Goal: Navigation & Orientation: Find specific page/section

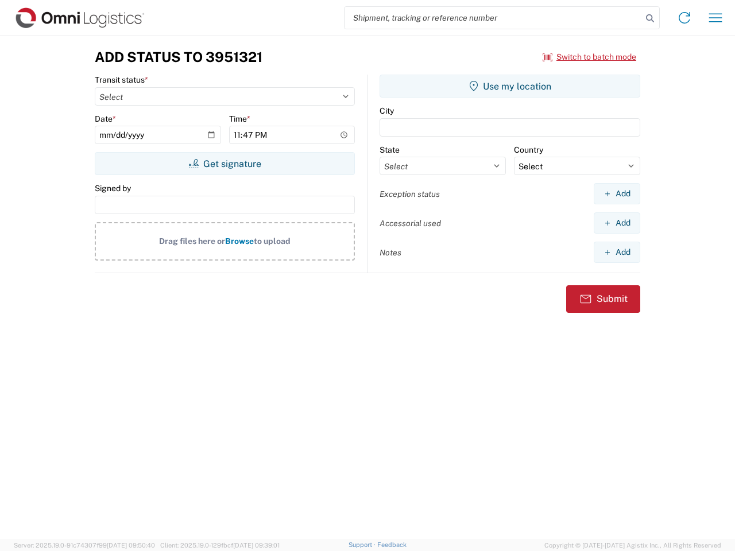
click at [493, 18] on input "search" at bounding box center [492, 18] width 297 height 22
click at [650, 18] on icon at bounding box center [650, 18] width 16 height 16
click at [684, 18] on icon at bounding box center [684, 18] width 18 height 18
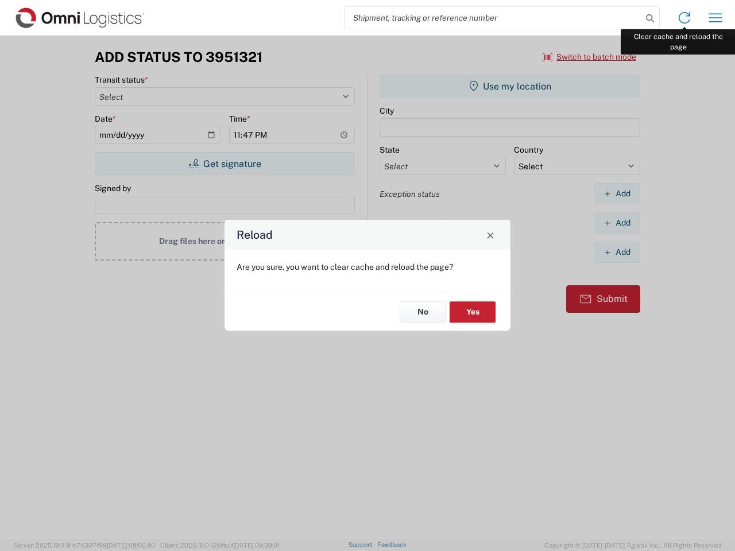
click at [715, 18] on div "Reload Are you sure, you want to clear cache and reload the page? No Yes" at bounding box center [367, 275] width 735 height 551
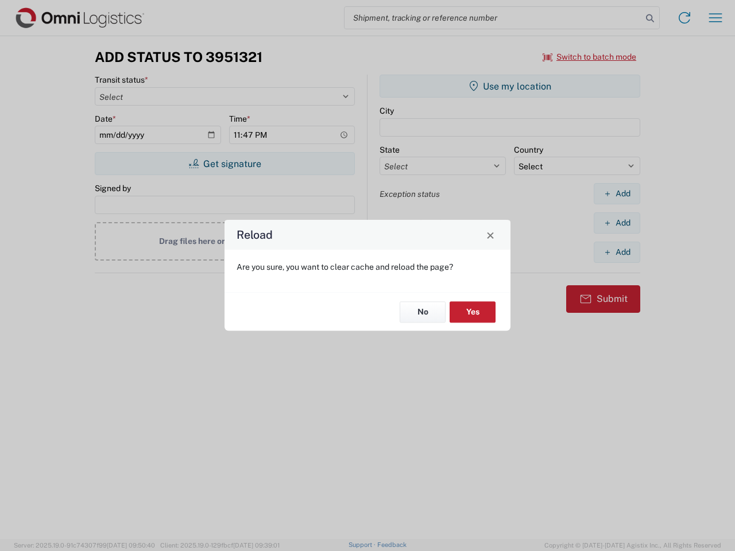
click at [589, 57] on div "Reload Are you sure, you want to clear cache and reload the page? No Yes" at bounding box center [367, 275] width 735 height 551
click at [224, 164] on div "Reload Are you sure, you want to clear cache and reload the page? No Yes" at bounding box center [367, 275] width 735 height 551
click at [510, 86] on div "Reload Are you sure, you want to clear cache and reload the page? No Yes" at bounding box center [367, 275] width 735 height 551
click at [616, 193] on div "Reload Are you sure, you want to clear cache and reload the page? No Yes" at bounding box center [367, 275] width 735 height 551
click at [616, 223] on div "Reload Are you sure, you want to clear cache and reload the page? No Yes" at bounding box center [367, 275] width 735 height 551
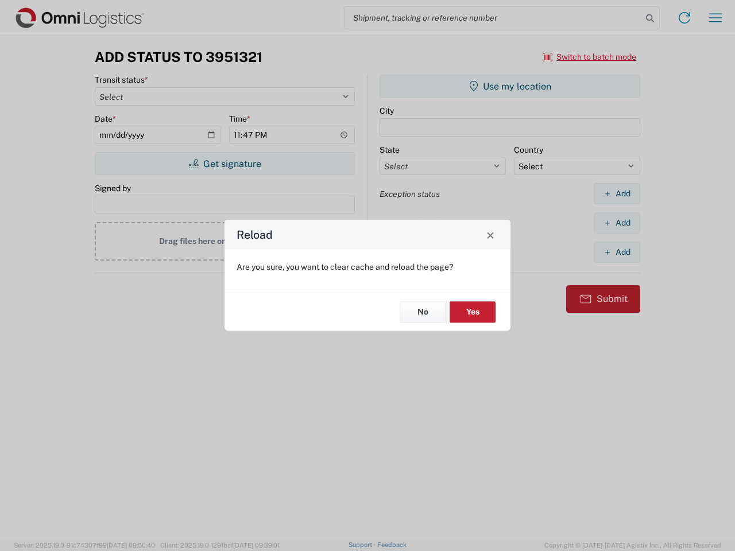
click at [616, 252] on div "Reload Are you sure, you want to clear cache and reload the page? No Yes" at bounding box center [367, 275] width 735 height 551
